Goal: Transaction & Acquisition: Purchase product/service

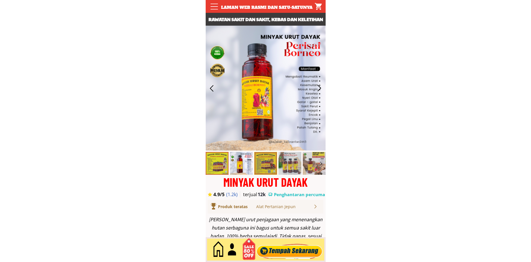
click at [294, 250] on div at bounding box center [289, 250] width 69 height 19
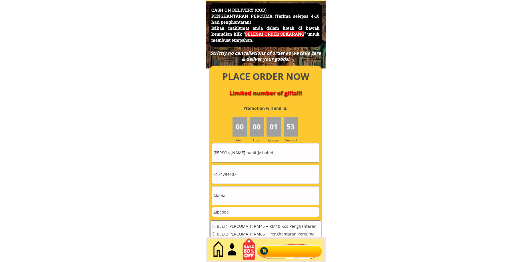
scroll to position [2478, 0]
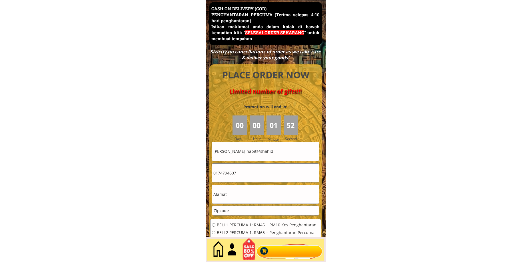
click at [285, 155] on input "[PERSON_NAME] habit@shahid" at bounding box center [265, 151] width 107 height 19
click at [284, 155] on input "[PERSON_NAME] habit@shahid" at bounding box center [265, 151] width 107 height 19
paste input "[PERSON_NAME]"
click at [276, 146] on input "[PERSON_NAME] habit@Maimon Bt Baharudin" at bounding box center [265, 151] width 107 height 19
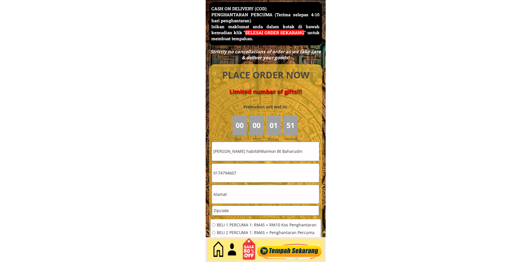
click at [276, 147] on input "[PERSON_NAME] habit@Maimon Bt Baharudin" at bounding box center [265, 151] width 107 height 19
paste input "text"
type input "[PERSON_NAME]"
click at [249, 198] on input "text" at bounding box center [265, 194] width 107 height 19
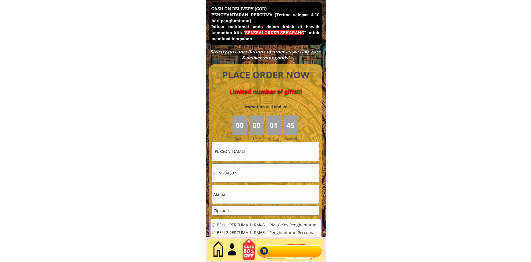
paste input "No. [STREET_ADDRESS]"
type input "No. [STREET_ADDRESS]"
click at [259, 179] on input "0174794607" at bounding box center [265, 173] width 107 height 19
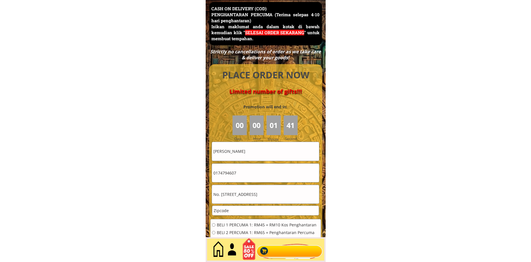
click at [259, 179] on input "0174794607" at bounding box center [265, 173] width 107 height 19
paste input "2-9157451"
click at [219, 176] on input "012-9157451" at bounding box center [265, 173] width 107 height 19
type input "0129157451"
click at [245, 212] on input "number" at bounding box center [265, 210] width 107 height 9
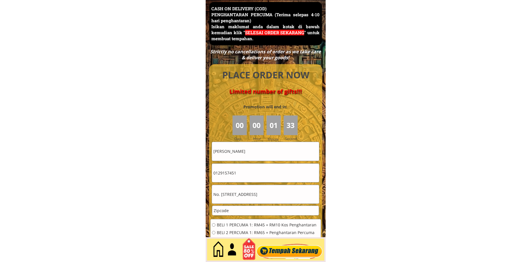
click at [245, 212] on input "number" at bounding box center [265, 210] width 107 height 9
paste input "40300"
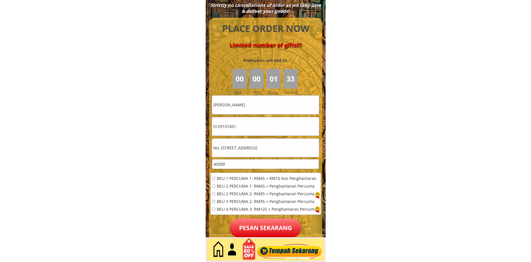
scroll to position [2526, 0]
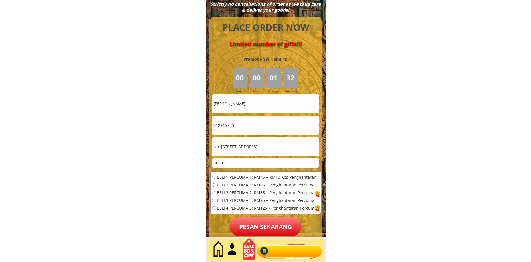
type input "40300"
click at [232, 187] on span "BELI 2 PERCUMA 1: RM65 + Penghantaran Percuma" at bounding box center [267, 185] width 100 height 4
radio input "true"
click at [254, 232] on p "Pesan sekarang" at bounding box center [266, 227] width 72 height 19
